Goal: Find specific page/section: Find specific page/section

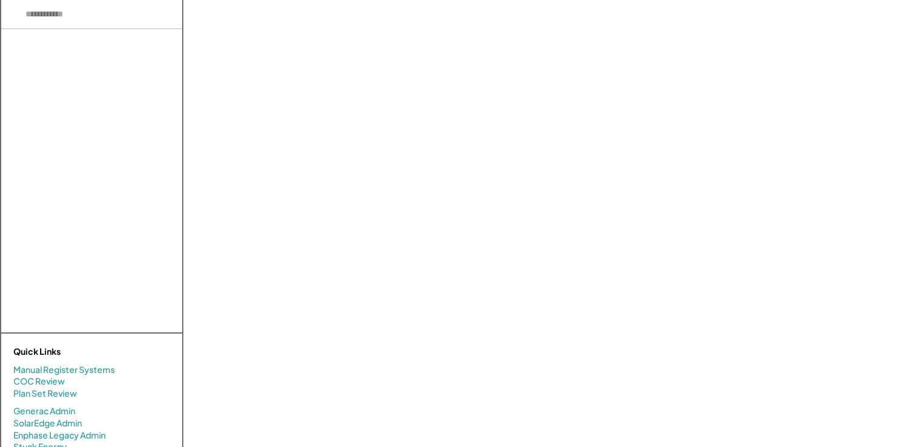
click at [116, 20] on input "input" at bounding box center [91, 14] width 181 height 29
click at [137, 13] on input "input" at bounding box center [91, 14] width 181 height 29
type input "*"
click at [120, 56] on div "There are no results." at bounding box center [91, 181] width 181 height 304
click at [93, 19] on input "input" at bounding box center [91, 14] width 181 height 29
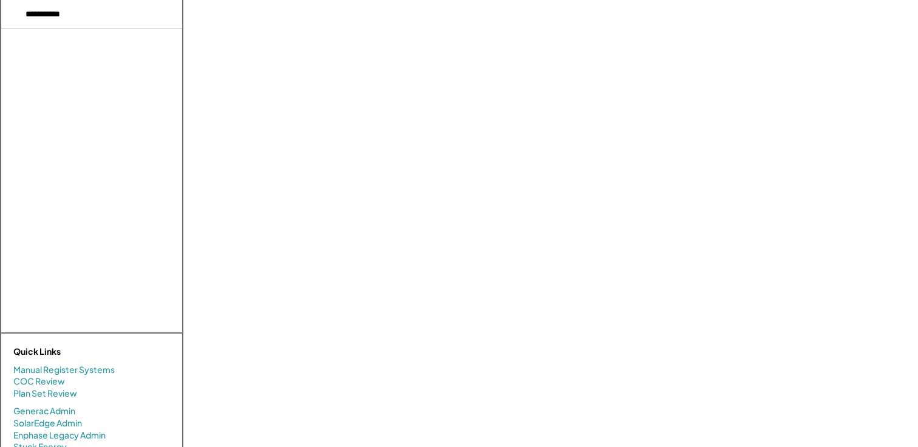
click at [149, 69] on div "There are no results." at bounding box center [91, 181] width 181 height 304
click at [118, 15] on input "input" at bounding box center [91, 14] width 181 height 29
type input "*"
click at [110, 9] on input "input" at bounding box center [91, 14] width 181 height 29
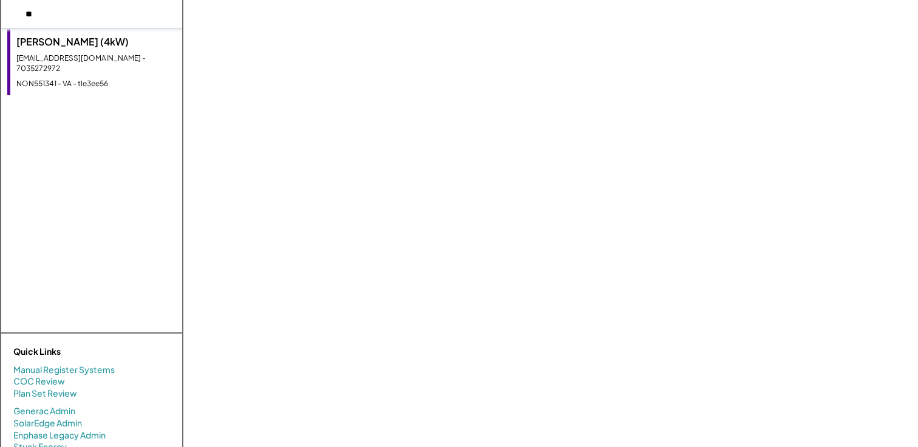
type input "*"
click at [148, 202] on div "There are no results. [PERSON_NAME] (4kW) [EMAIL_ADDRESS][DOMAIN_NAME] - 703527…" at bounding box center [91, 181] width 181 height 304
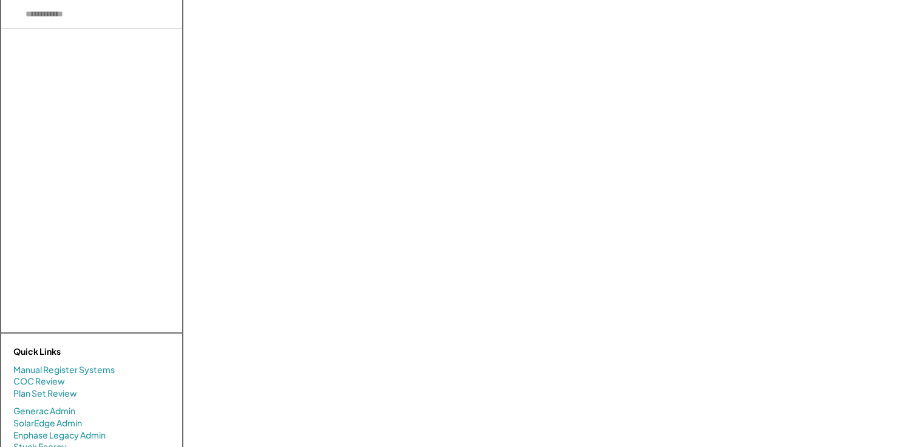
click at [102, 7] on input "input" at bounding box center [91, 14] width 181 height 29
click at [123, 107] on div "There are no results. [PERSON_NAME] (4kW) [EMAIL_ADDRESS][DOMAIN_NAME] - 703527…" at bounding box center [91, 181] width 181 height 304
click at [86, 12] on input "input" at bounding box center [91, 14] width 181 height 29
type input "*"
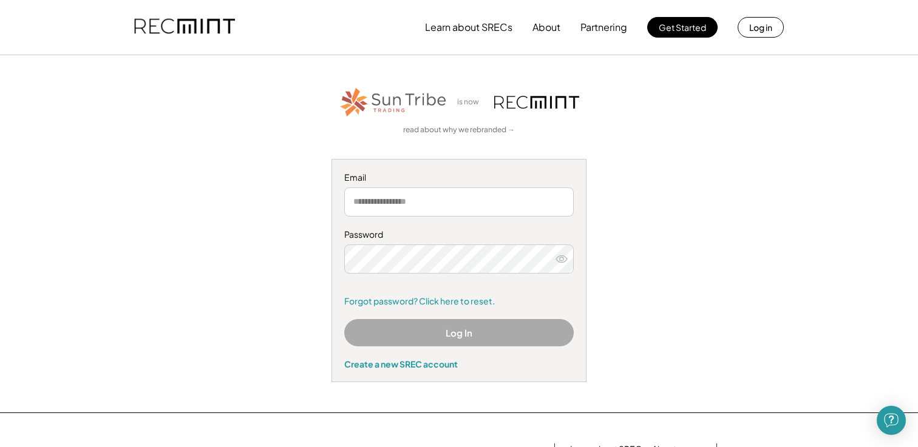
click at [742, 307] on div "is now read about why we rebranded → Email Password Remember me Forgot password…" at bounding box center [459, 234] width 748 height 297
click at [737, 230] on div "is now read about why we rebranded → Email Password Remember me Forgot password…" at bounding box center [459, 234] width 748 height 297
click at [770, 192] on div "is now read about why we rebranded → Email Password Remember me Forgot password…" at bounding box center [459, 234] width 748 height 297
click at [774, 234] on div "is now read about why we rebranded → Email Password Remember me Forgot password…" at bounding box center [459, 234] width 748 height 297
